Goal: Task Accomplishment & Management: Complete application form

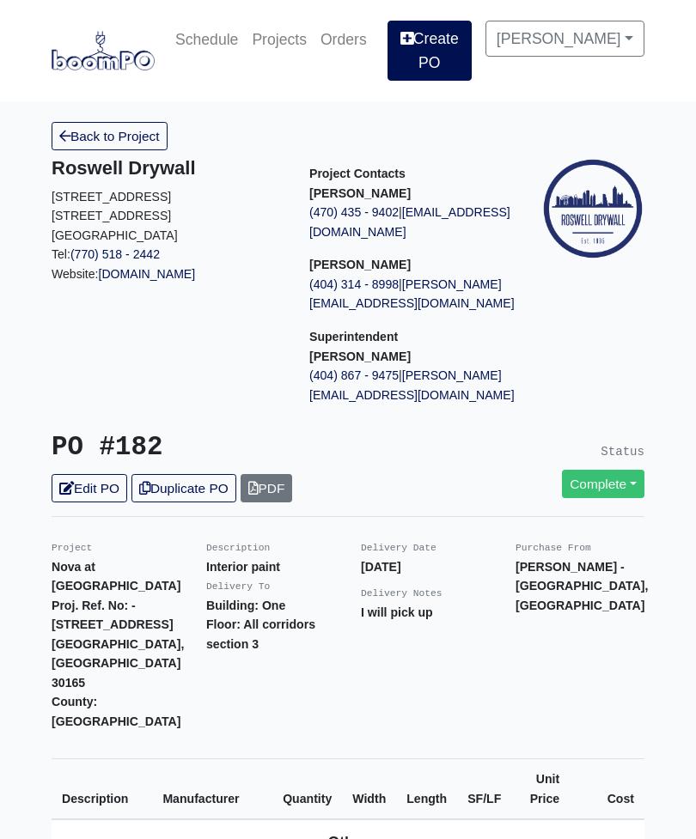
click at [463, 45] on link "Create PO" at bounding box center [429, 51] width 84 height 60
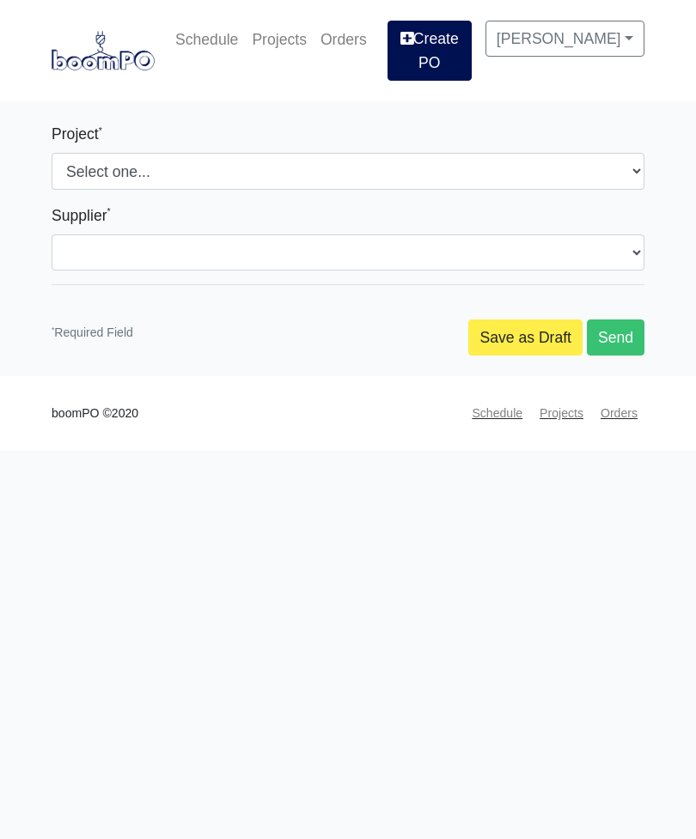
select select
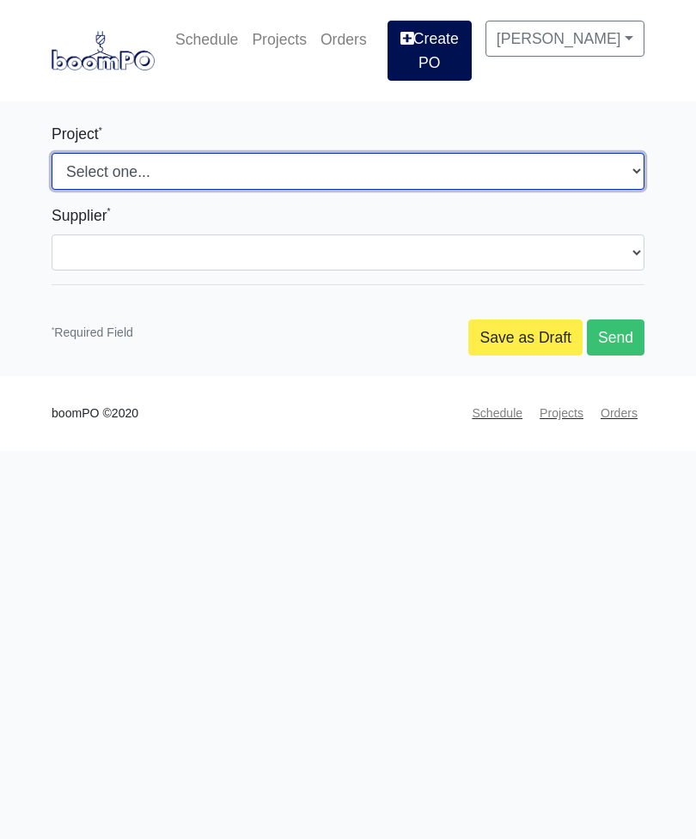
click at [192, 180] on select "Select one... Southern Post Nova at [GEOGRAPHIC_DATA]" at bounding box center [348, 171] width 593 height 36
select select "159"
select select
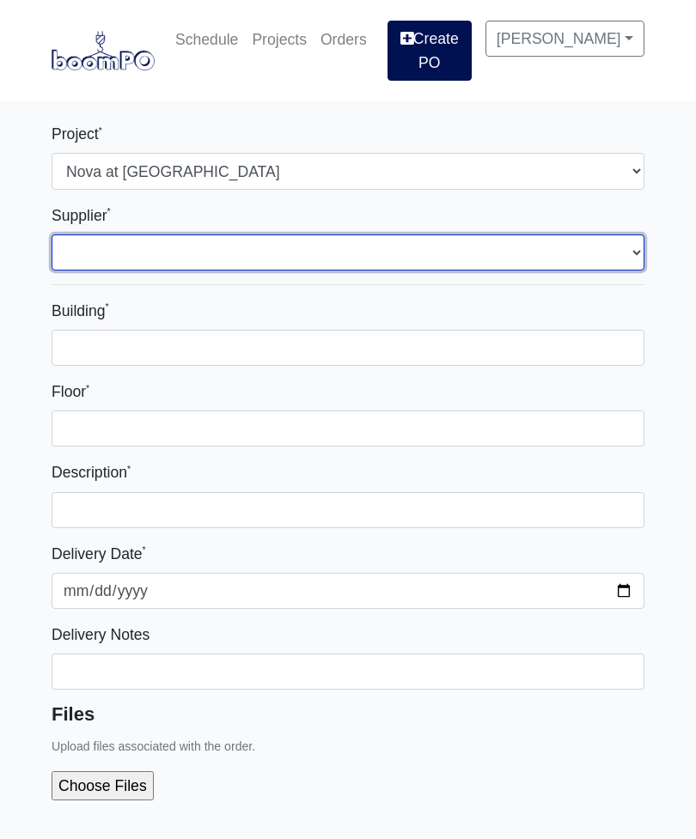
click at [210, 250] on select "Select one... Interior/Exterior Building Supply - [GEOGRAPHIC_DATA], [GEOGRAPHI…" at bounding box center [348, 252] width 593 height 36
select select "848"
select select
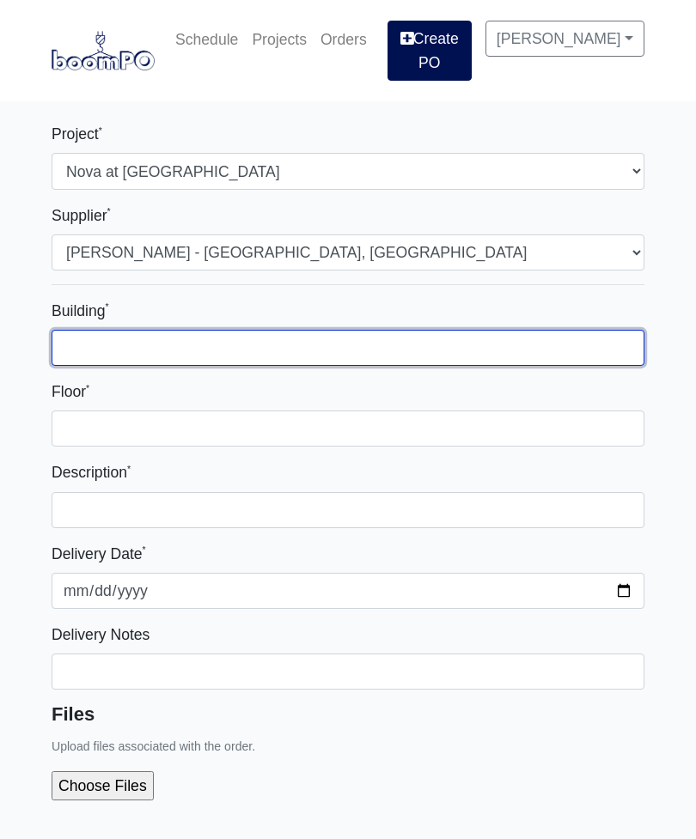
click at [231, 348] on input "Building *" at bounding box center [348, 348] width 593 height 36
type input "One"
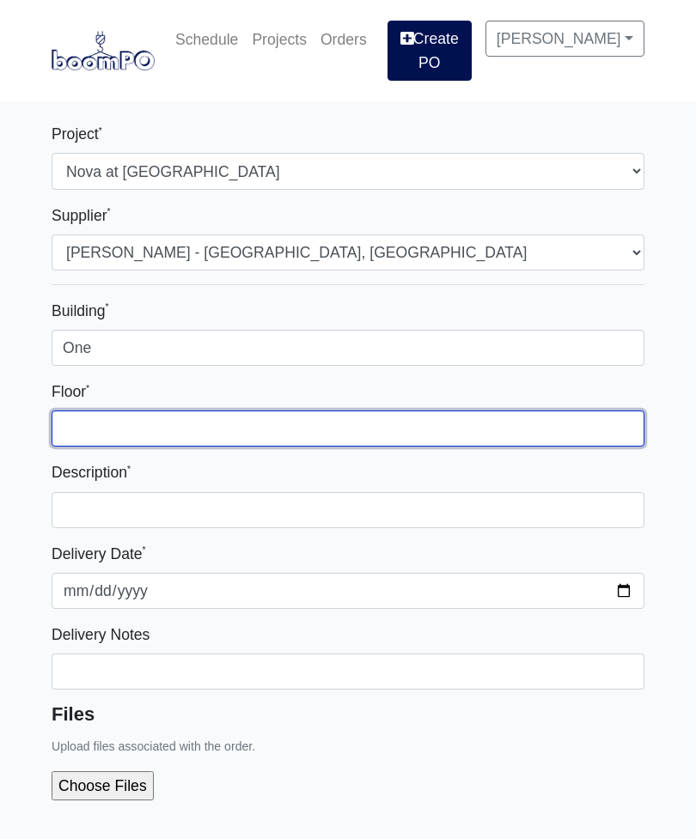
click at [214, 429] on input "Floor *" at bounding box center [348, 429] width 593 height 36
type input "Stairs"
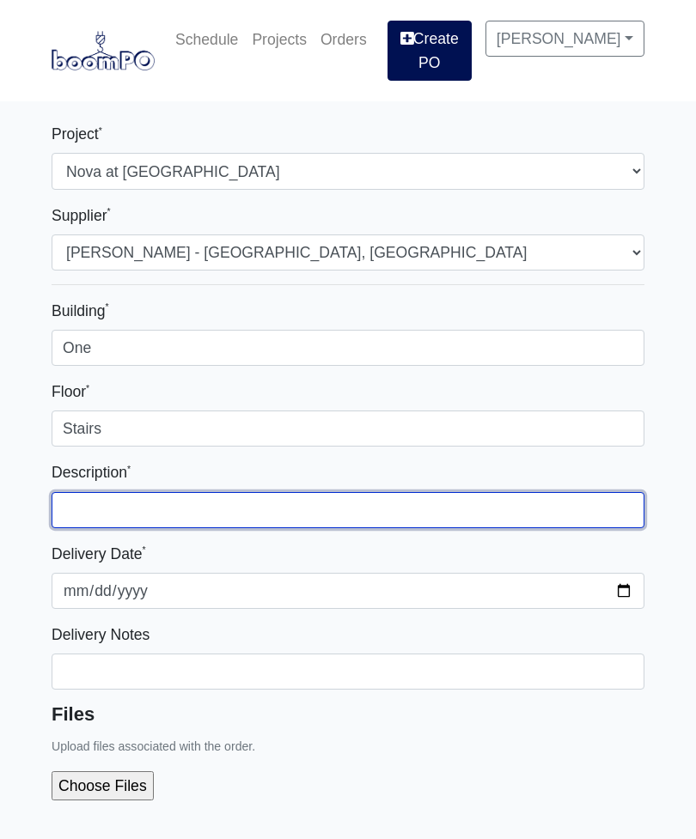
click at [231, 520] on input "text" at bounding box center [348, 510] width 593 height 36
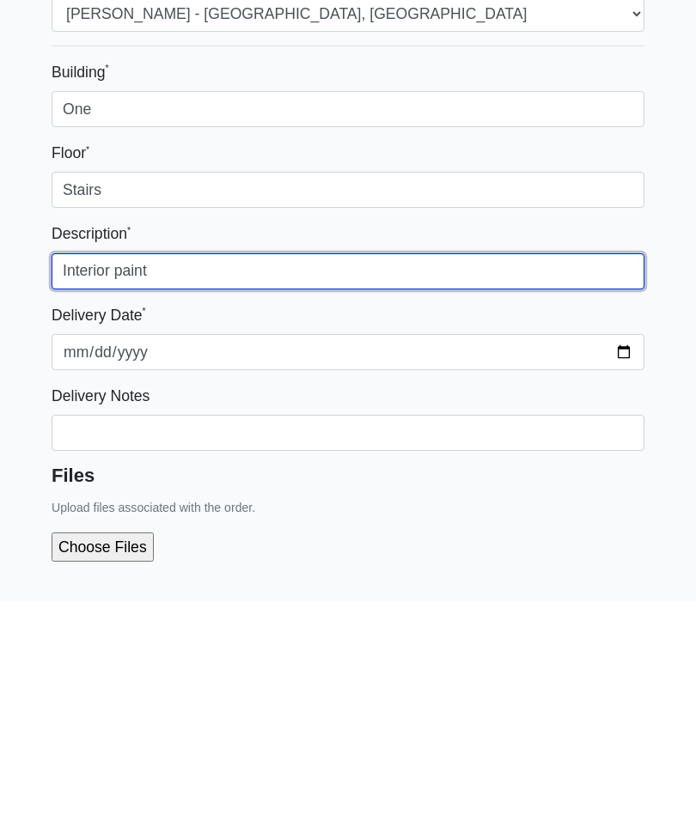
type input "Interior paint"
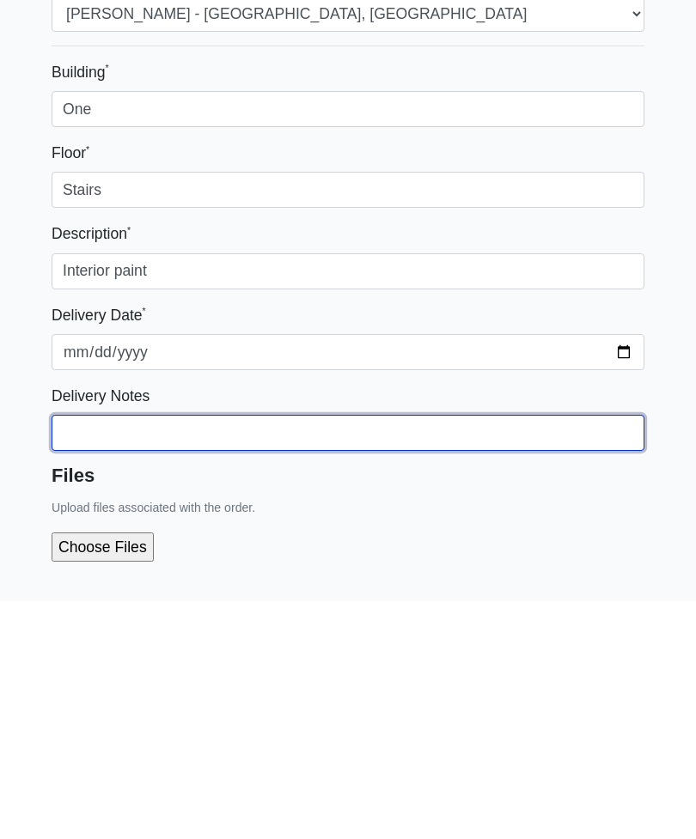
click at [288, 654] on input "Building *" at bounding box center [348, 672] width 593 height 36
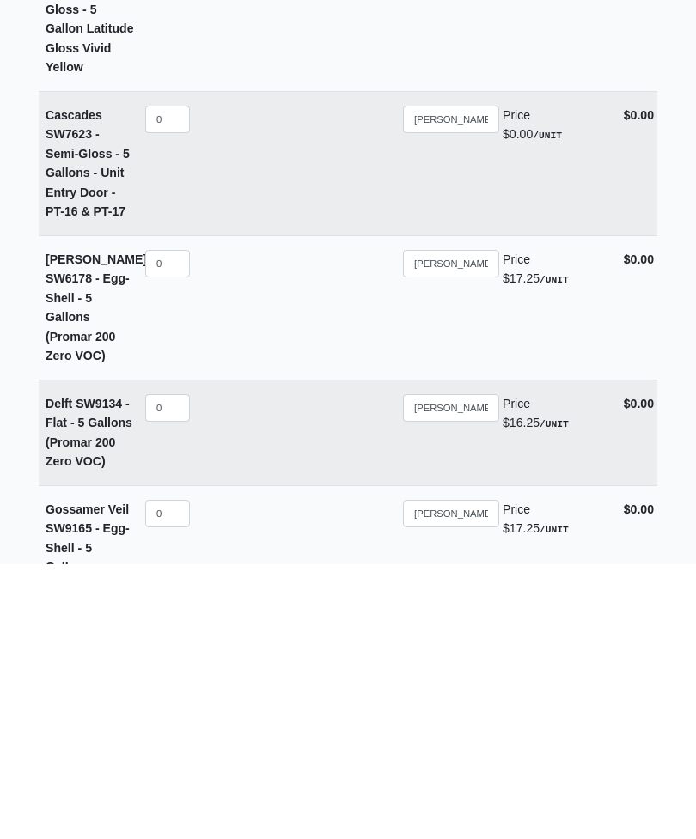
scroll to position [10733, 0]
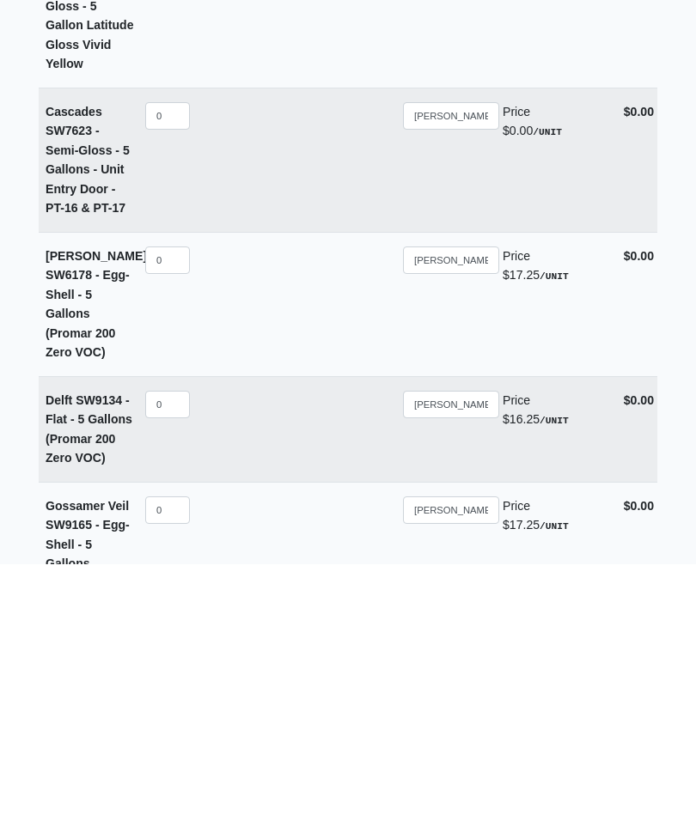
type input "I will pick up"
select select
type input "5"
select select
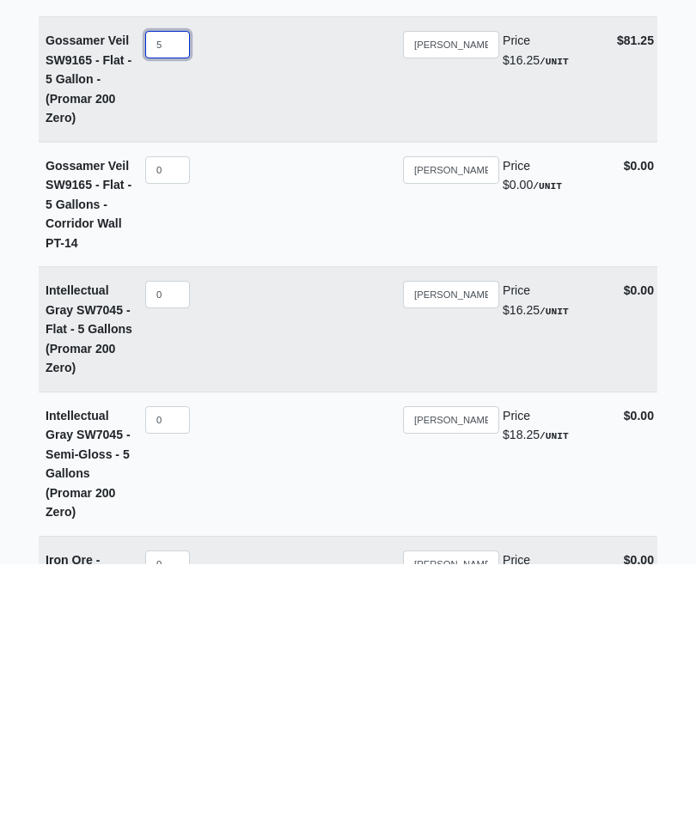
scroll to position [11346, 0]
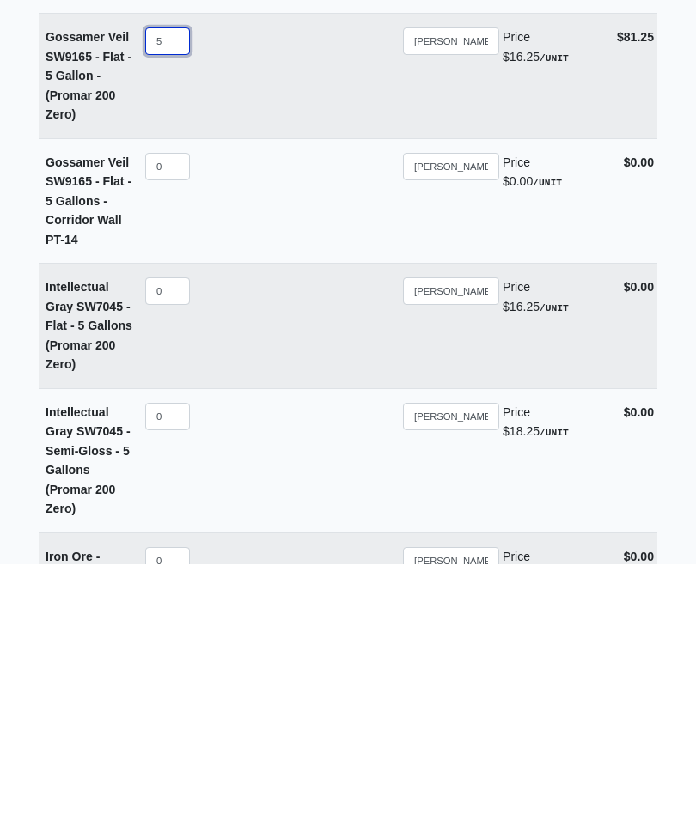
type input "5"
select select
type input "1"
select select
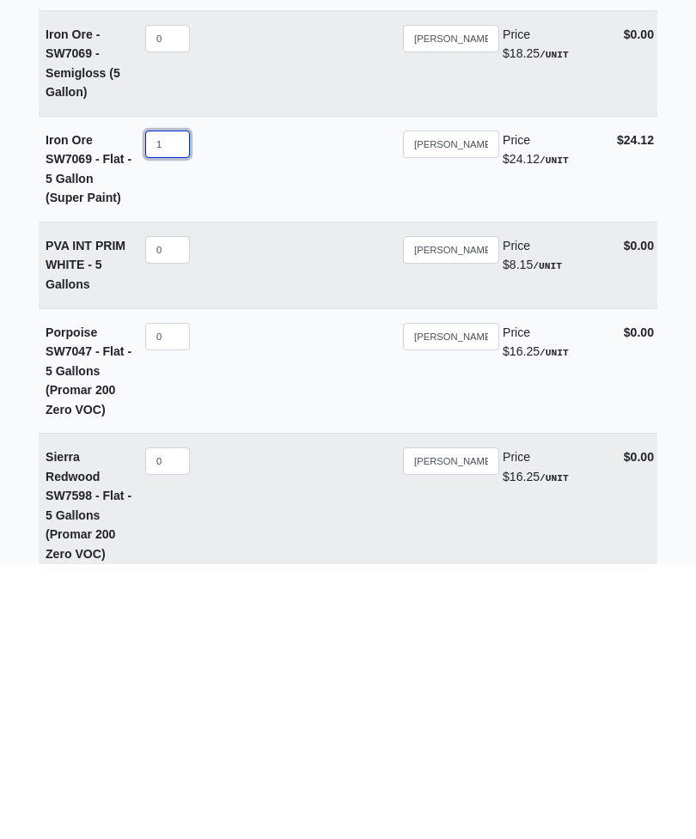
scroll to position [11879, 0]
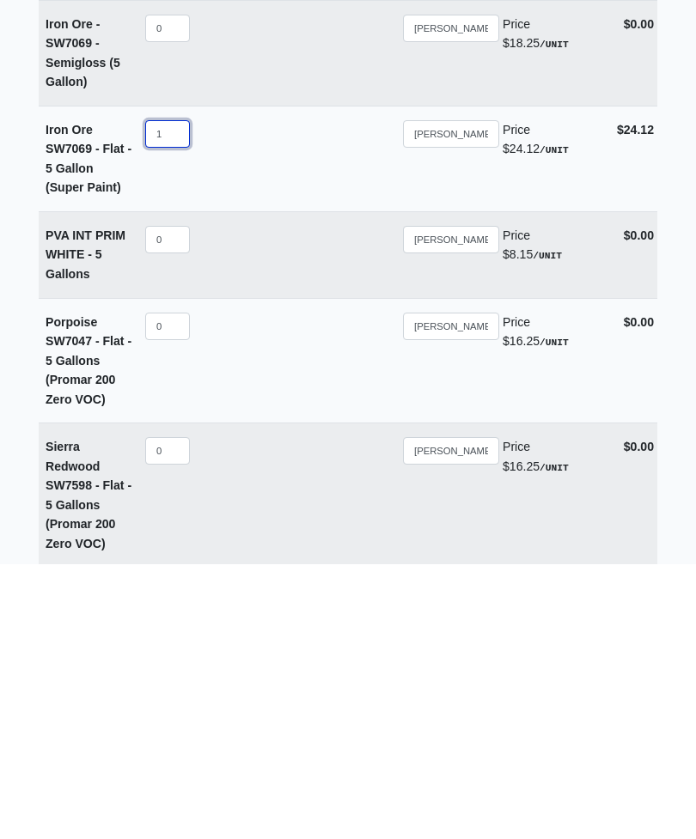
type input "1"
select select
type input "1"
select select
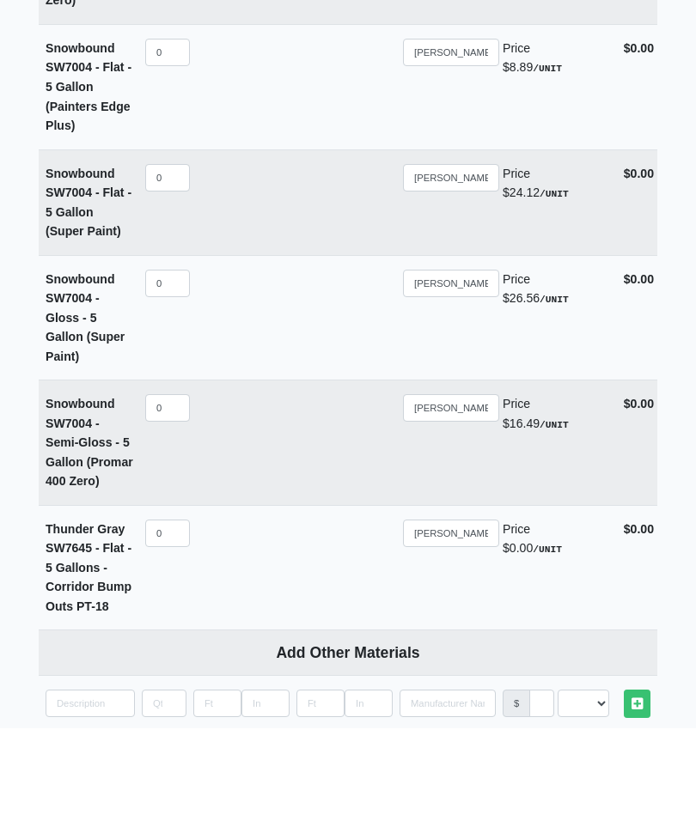
type input "1"
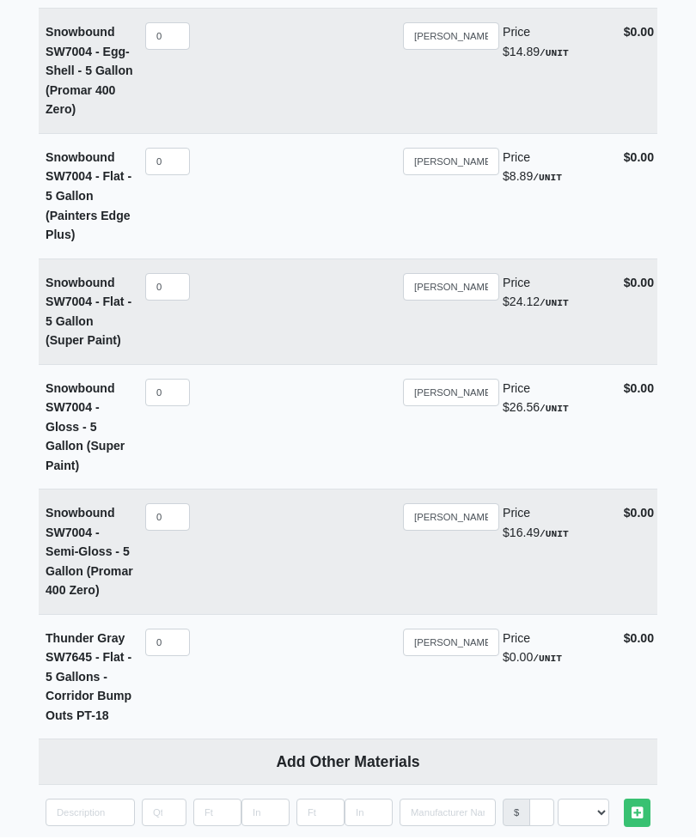
scroll to position [12961, 0]
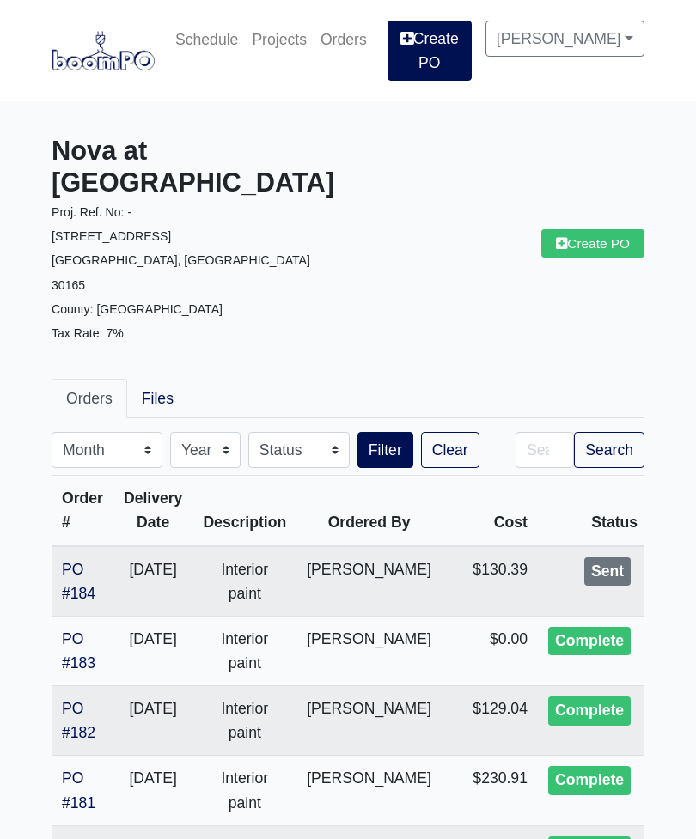
click at [139, 546] on td "9/17/2025" at bounding box center [152, 581] width 79 height 70
click at [71, 561] on link "PO #184" at bounding box center [78, 581] width 33 height 41
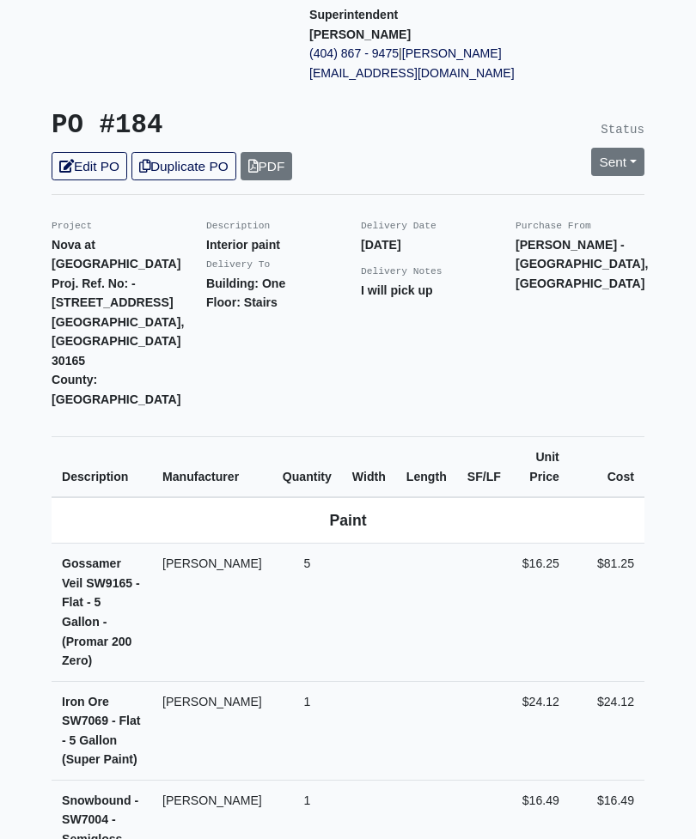
scroll to position [327, 0]
